Goal: Obtain resource: Obtain resource

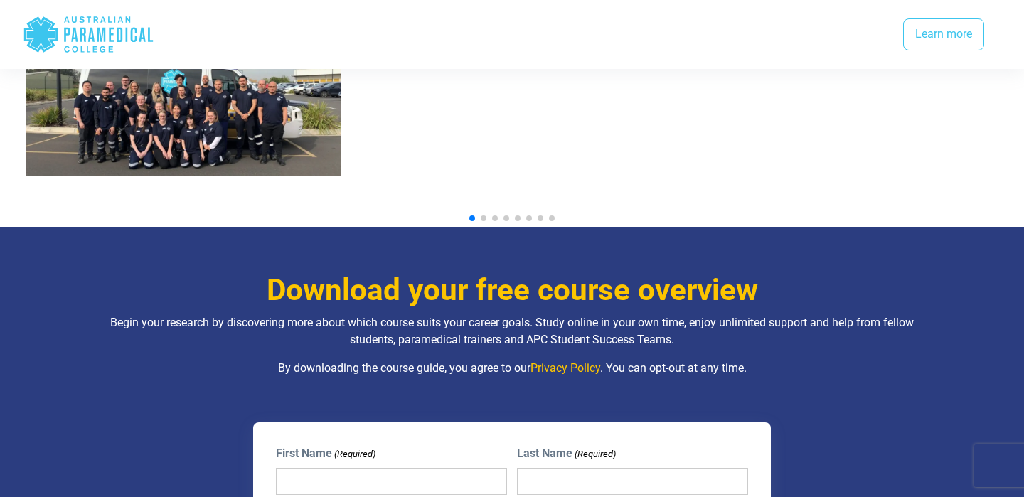
scroll to position [1688, 0]
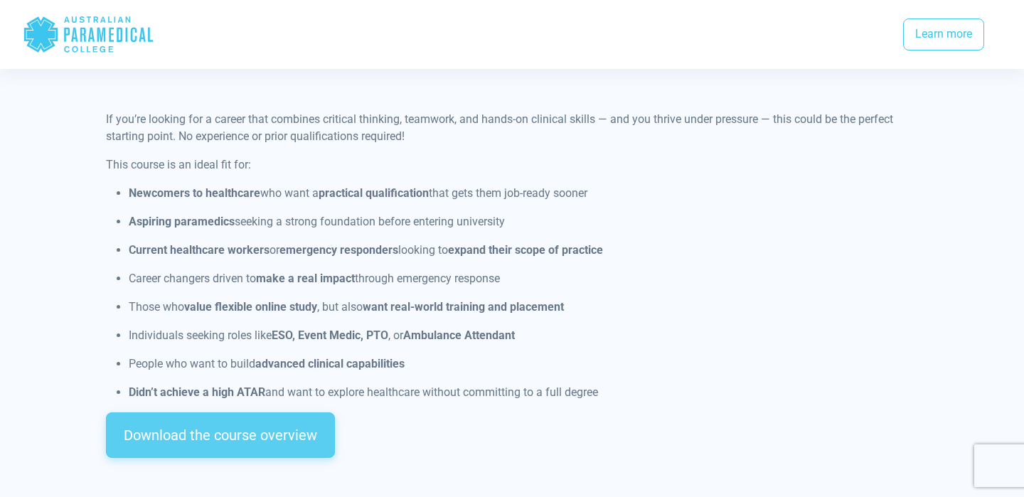
click at [276, 422] on link "Download the course overview" at bounding box center [220, 435] width 229 height 46
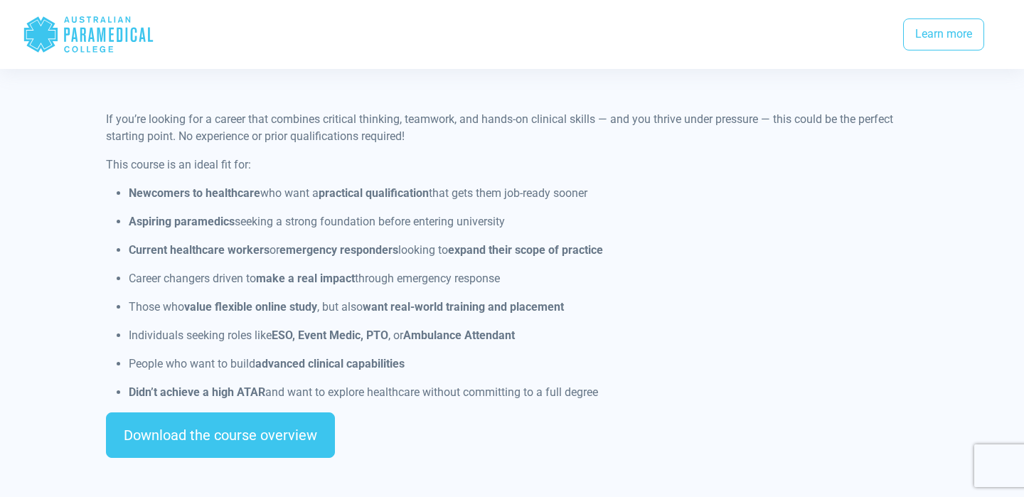
scroll to position [1889, 0]
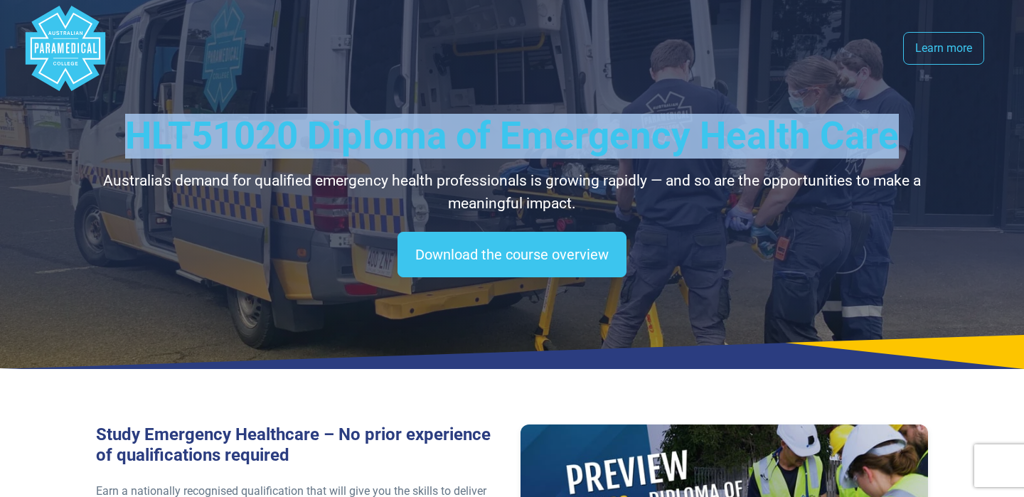
drag, startPoint x: 124, startPoint y: 134, endPoint x: 913, endPoint y: 150, distance: 789.3
click at [911, 150] on h1 "HLT51020 Diploma of Emergency Health Care" at bounding box center [512, 136] width 832 height 45
copy span "HLT51020 Diploma of Emergency Health Care"
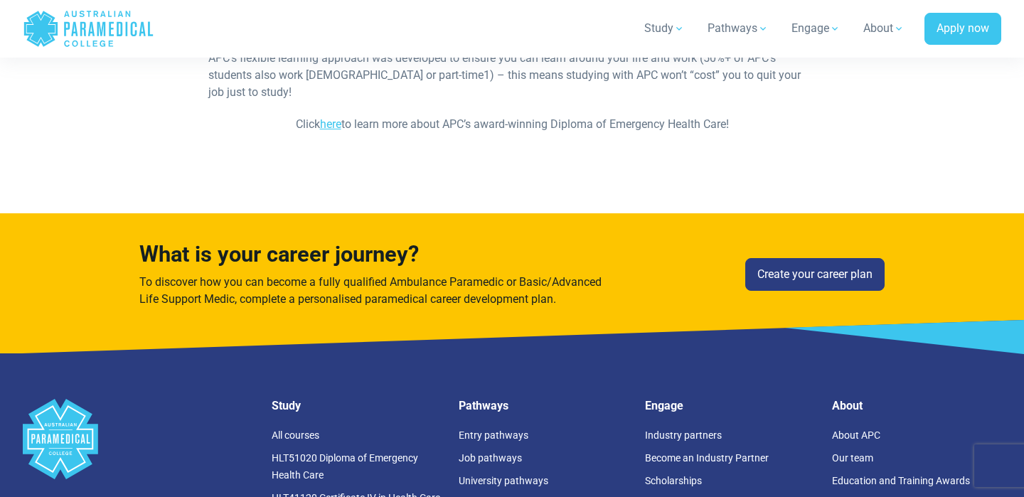
scroll to position [537, 0]
